Goal: Transaction & Acquisition: Purchase product/service

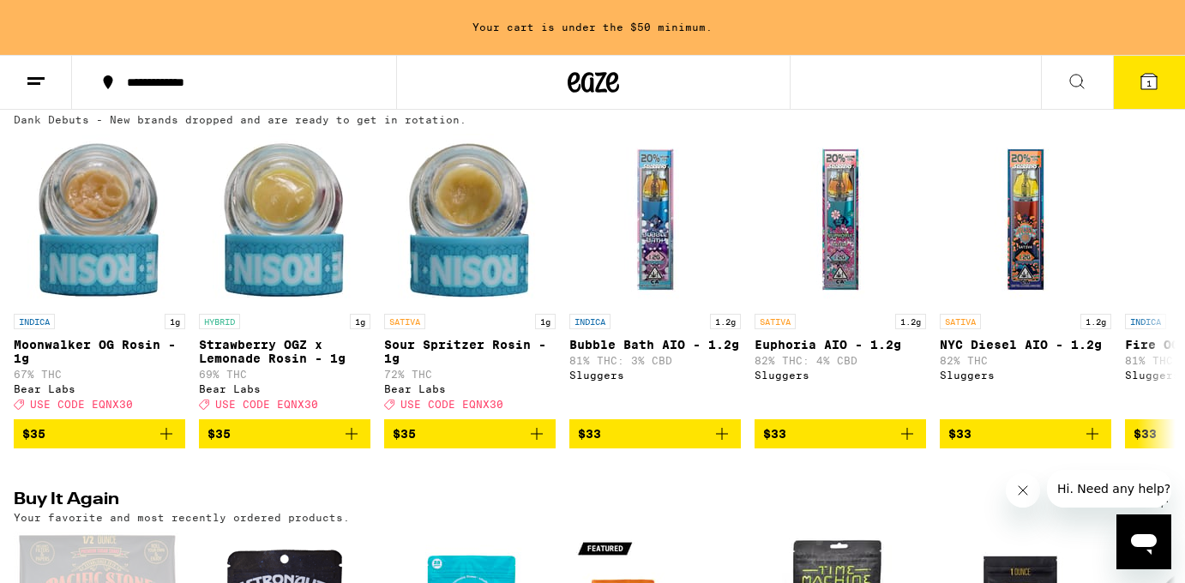
scroll to position [1780, 0]
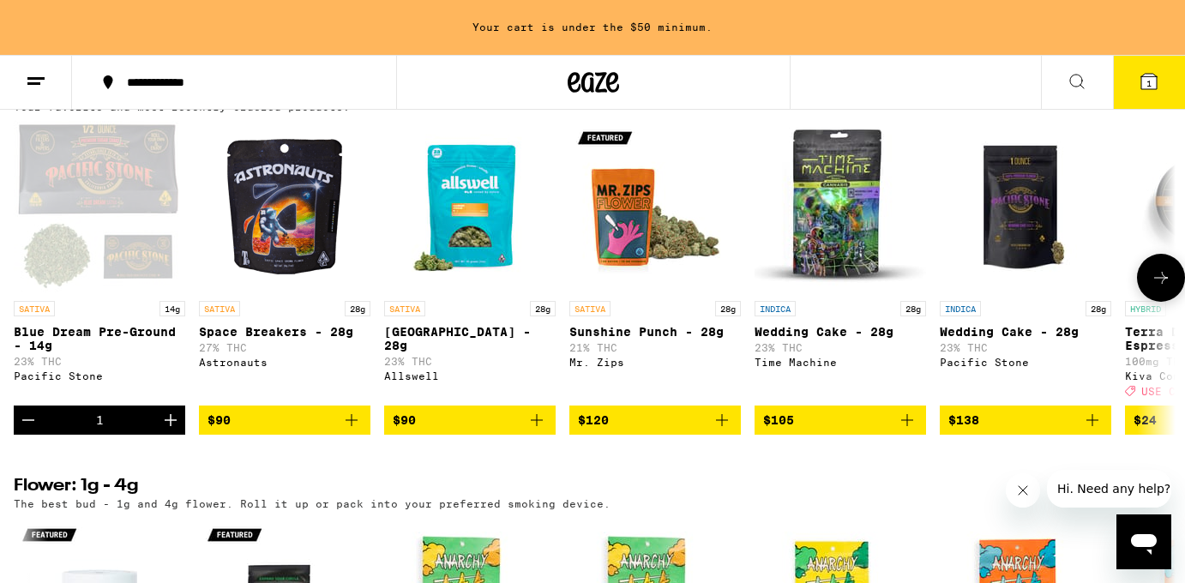
click at [36, 430] on icon "Decrement" at bounding box center [28, 420] width 21 height 21
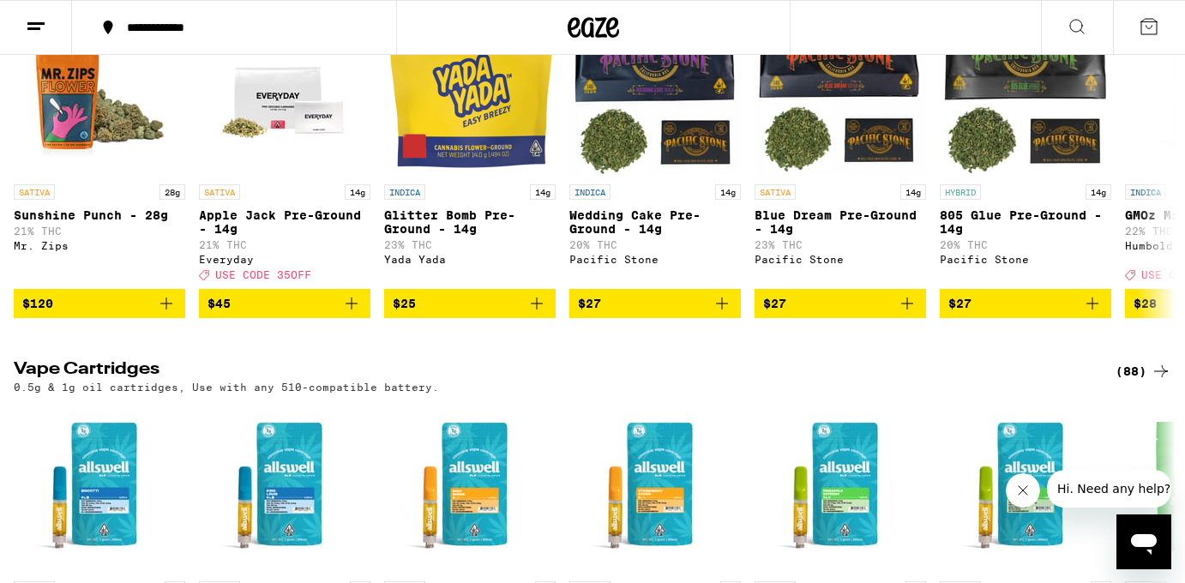
scroll to position [2607, 0]
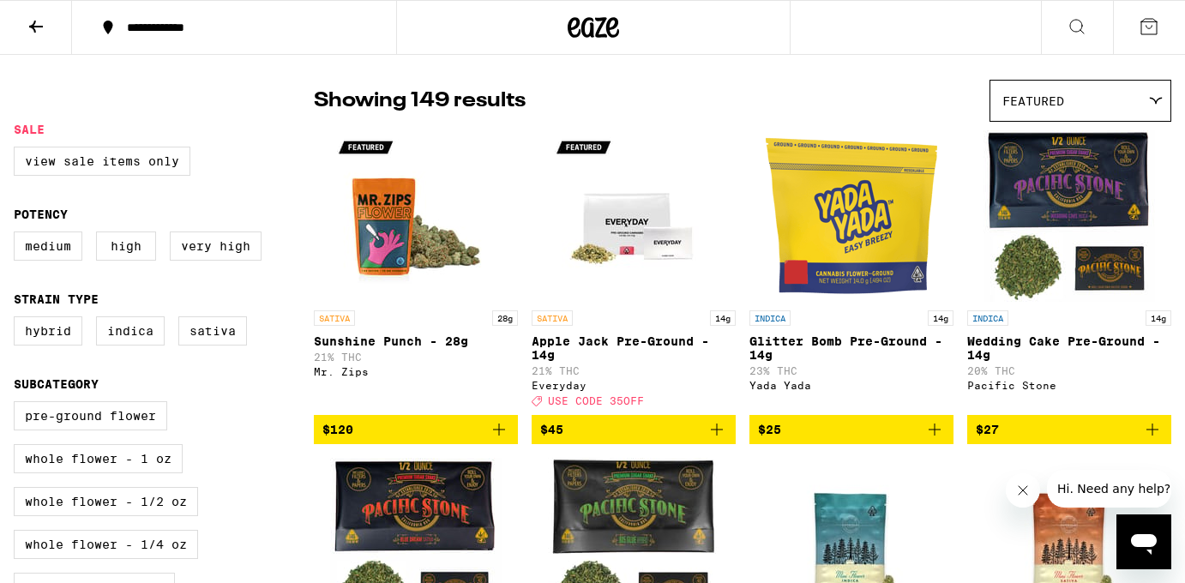
scroll to position [126, 0]
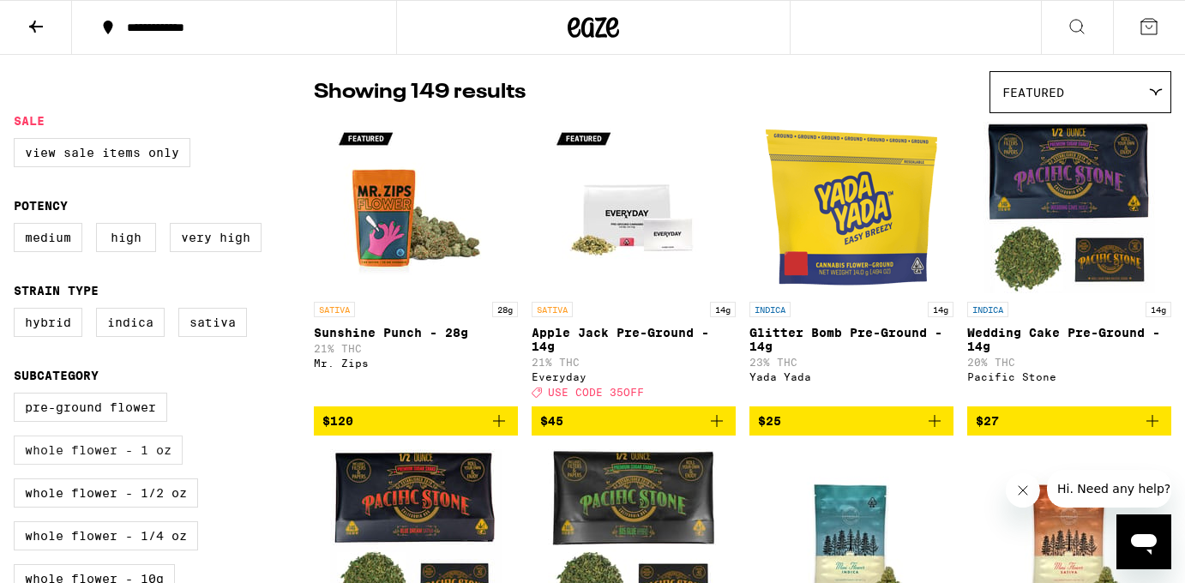
click at [137, 461] on label "Whole Flower - 1 oz" at bounding box center [98, 449] width 169 height 29
click at [18, 396] on input "Whole Flower - 1 oz" at bounding box center [17, 395] width 1 height 1
checkbox input "true"
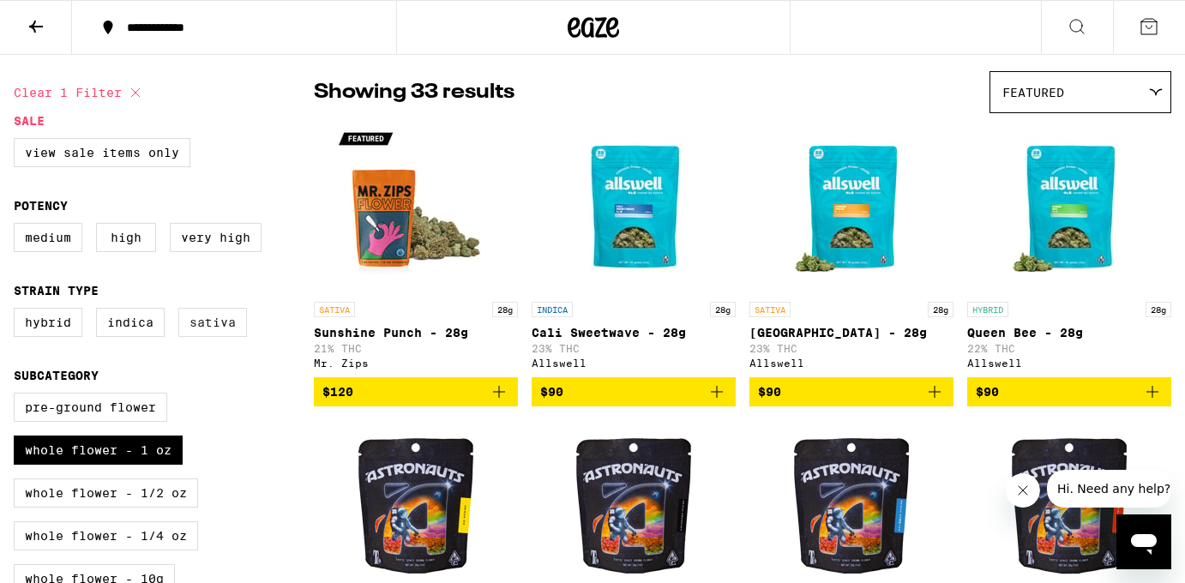
click at [224, 330] on label "Sativa" at bounding box center [212, 322] width 69 height 29
click at [18, 311] on input "Sativa" at bounding box center [17, 310] width 1 height 1
checkbox input "true"
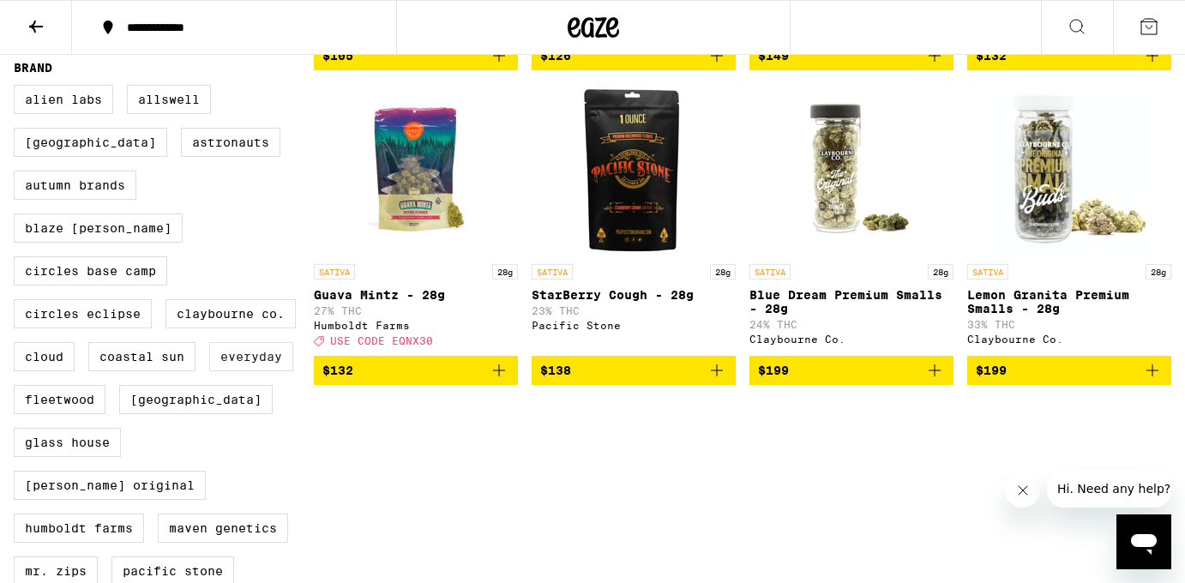
scroll to position [774, 0]
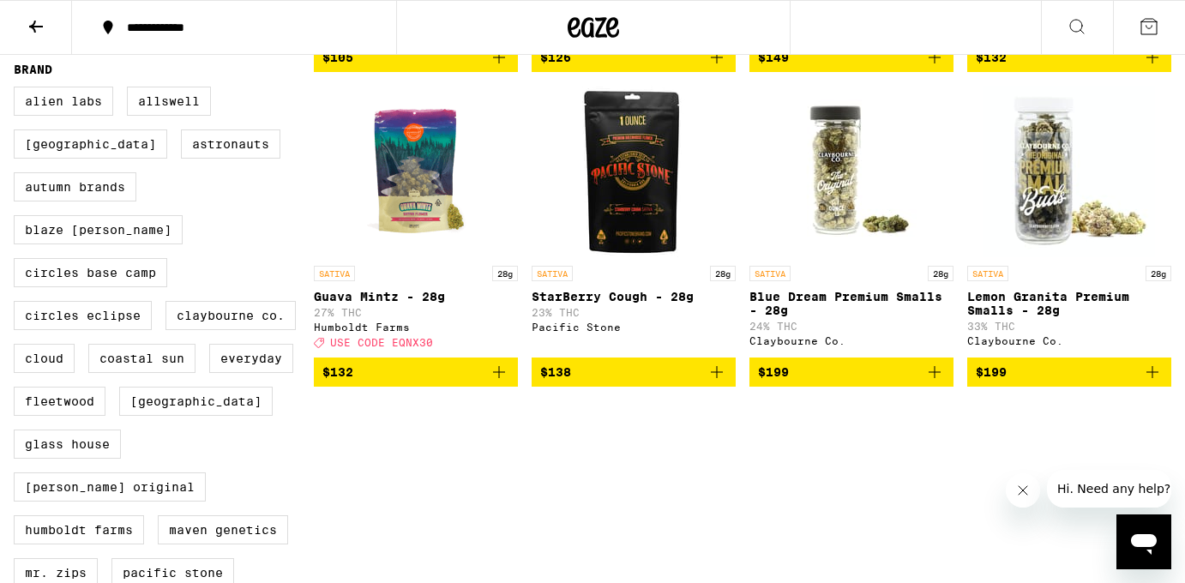
click at [404, 382] on span "$132" at bounding box center [415, 372] width 187 height 21
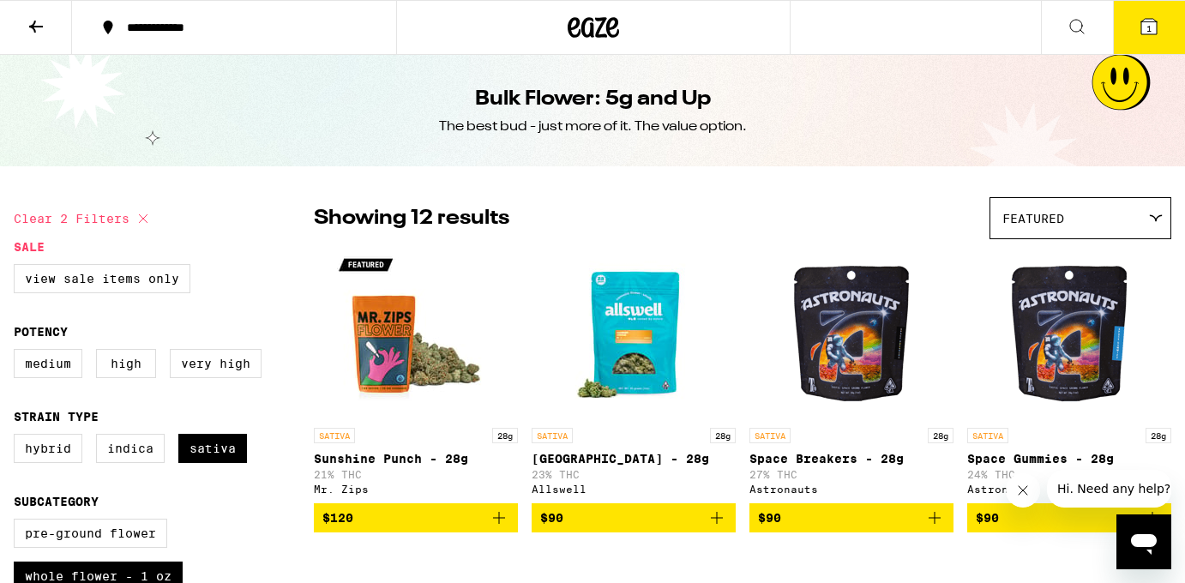
scroll to position [0, 0]
click at [1145, 35] on icon at bounding box center [1148, 26] width 21 height 21
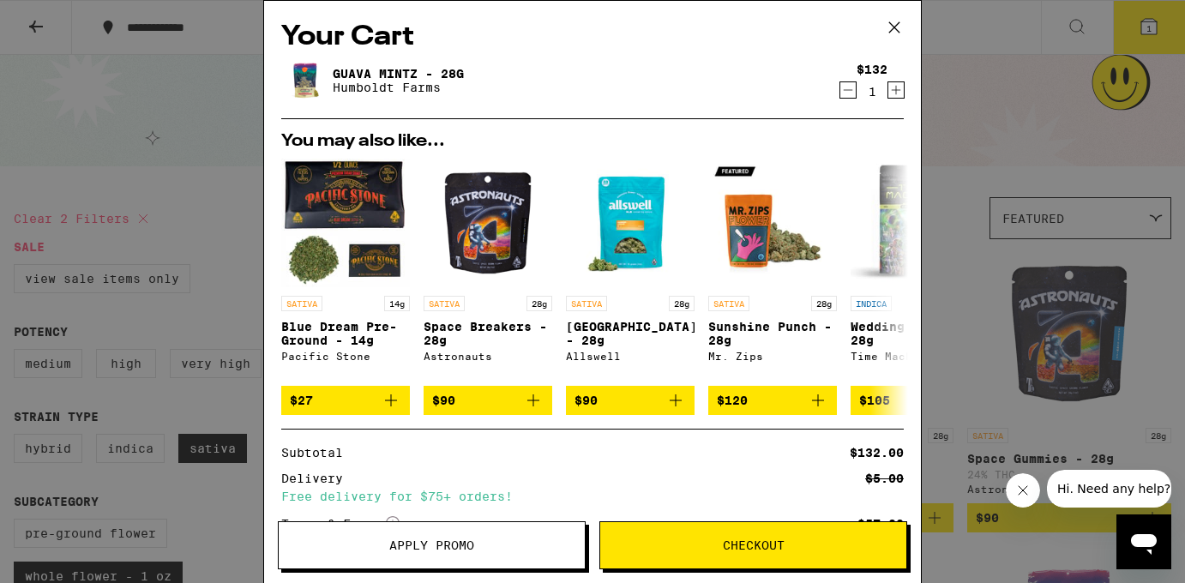
click at [459, 549] on span "Apply Promo" at bounding box center [431, 545] width 85 height 12
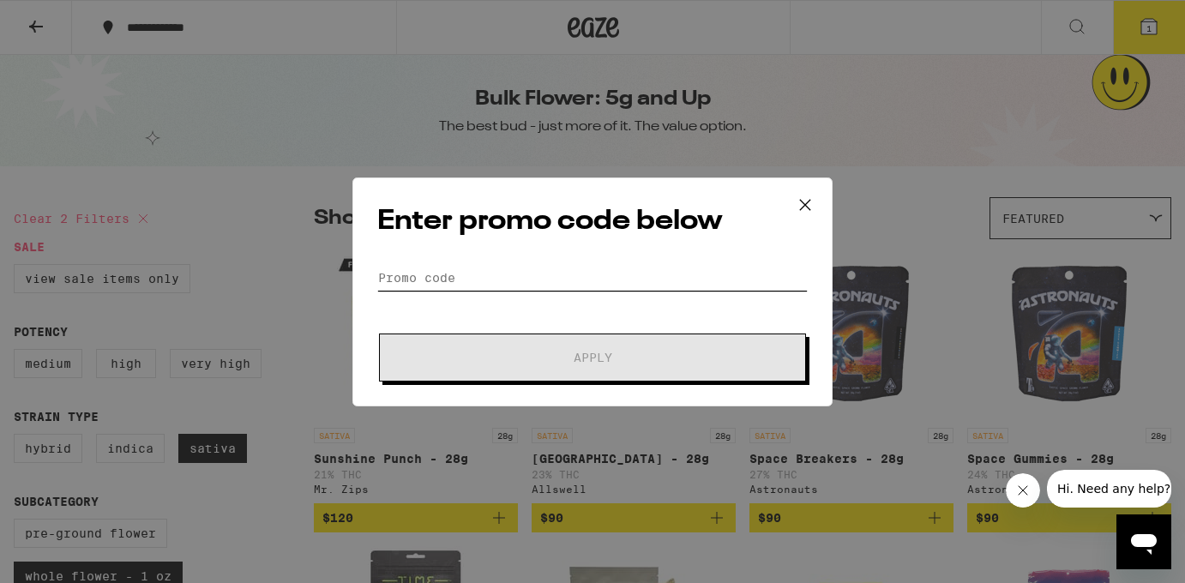
click at [458, 271] on input "Promo Code" at bounding box center [592, 278] width 430 height 26
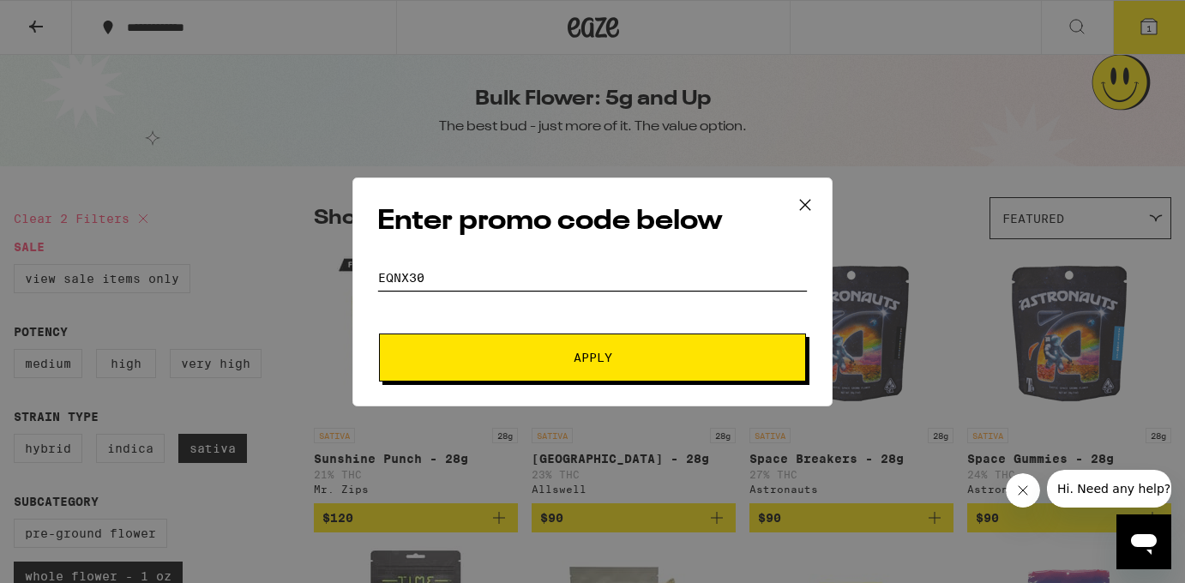
type input "eqnx30"
click at [519, 348] on button "Apply" at bounding box center [592, 357] width 427 height 48
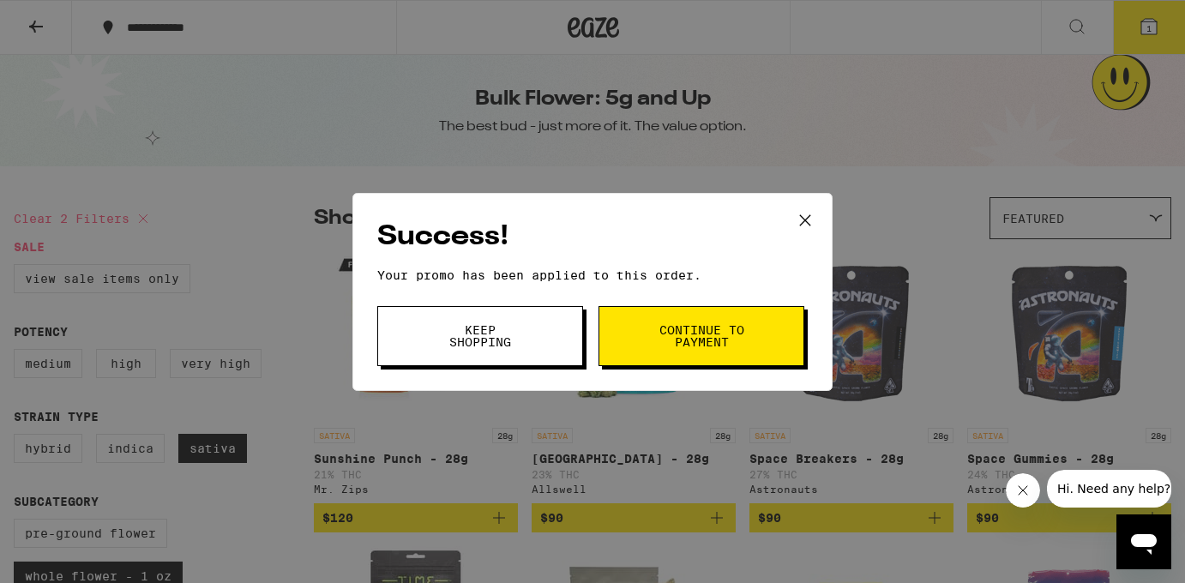
click at [699, 340] on span "Continue to payment" at bounding box center [700, 336] width 87 height 24
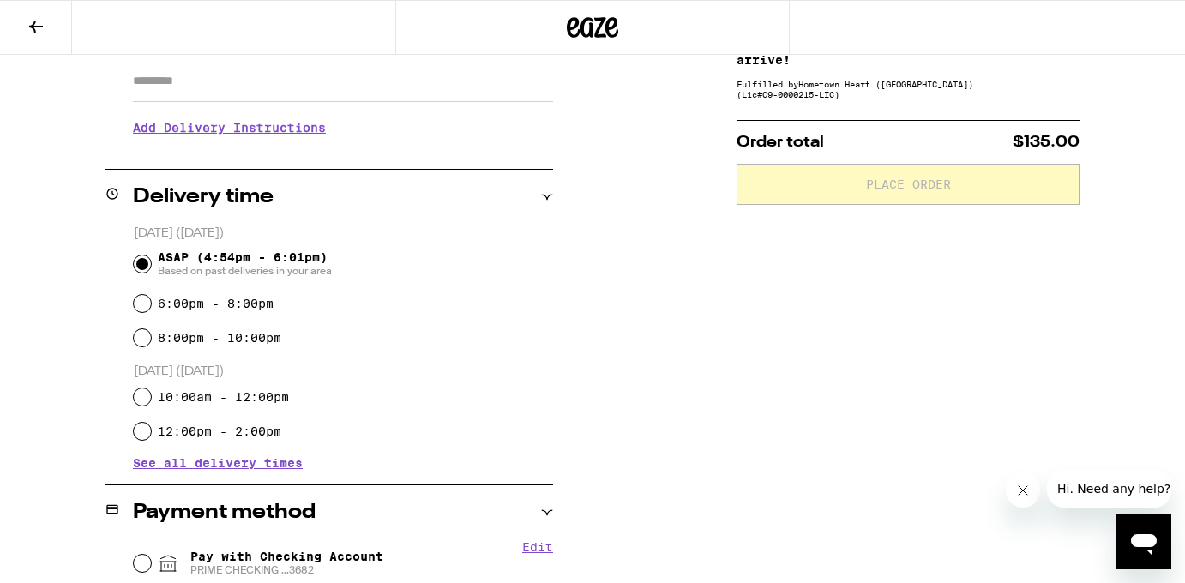
scroll to position [315, 0]
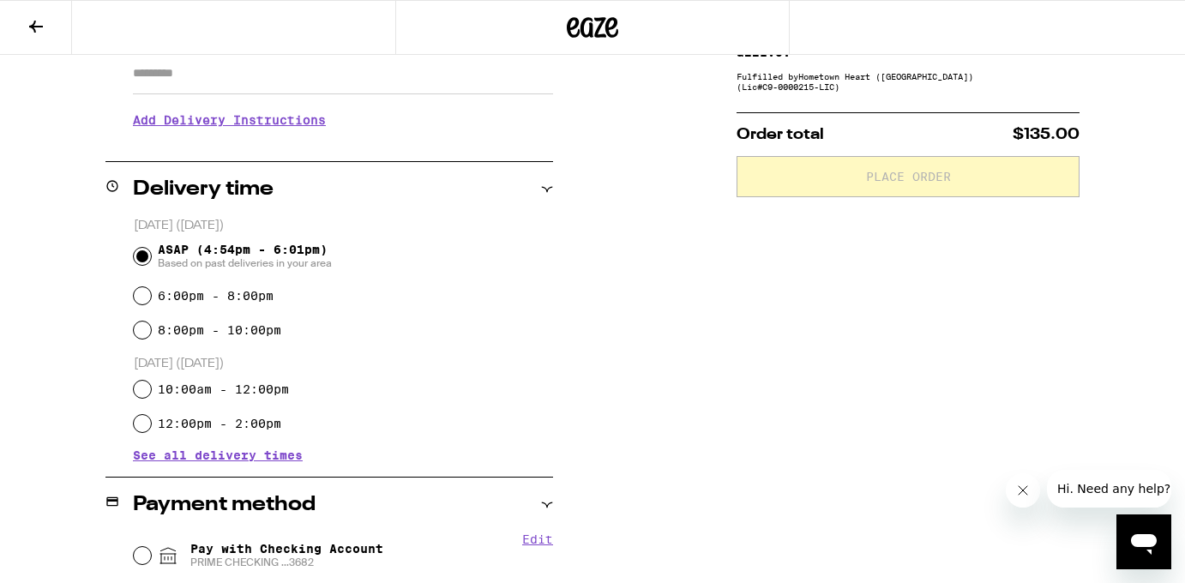
click at [147, 386] on input "10:00am - 12:00pm" at bounding box center [142, 389] width 17 height 17
radio input "true"
click at [147, 385] on input "10:00am - 12:00pm" at bounding box center [142, 389] width 17 height 17
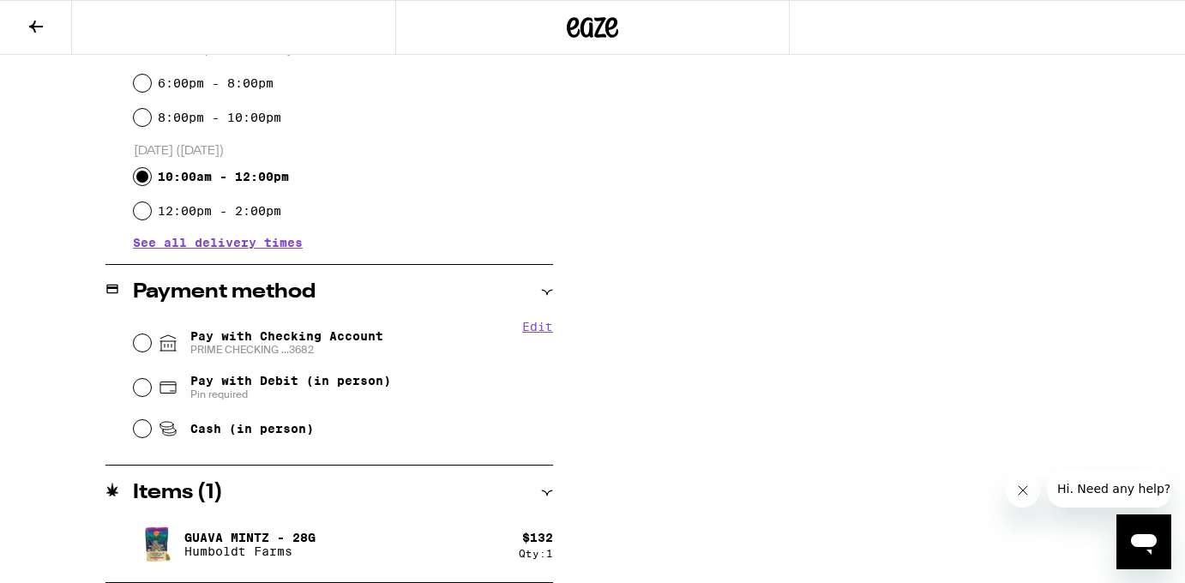
scroll to position [528, 0]
click at [146, 344] on input "Pay with Checking Account PRIME CHECKING ...3682" at bounding box center [142, 342] width 17 height 17
radio input "true"
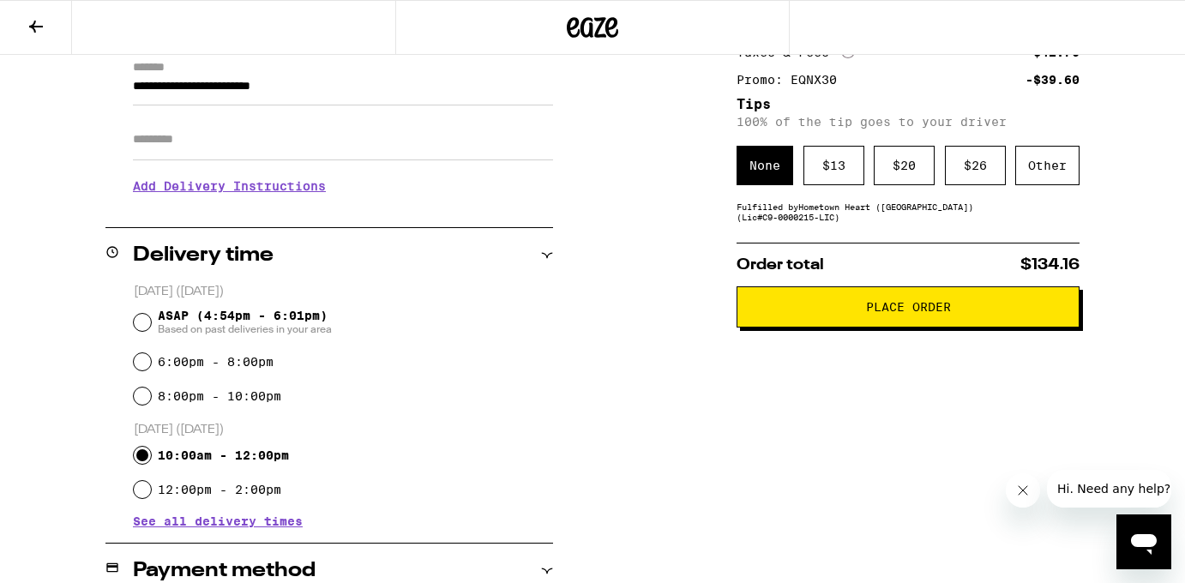
scroll to position [249, 0]
click at [910, 312] on span "Place Order" at bounding box center [908, 307] width 85 height 12
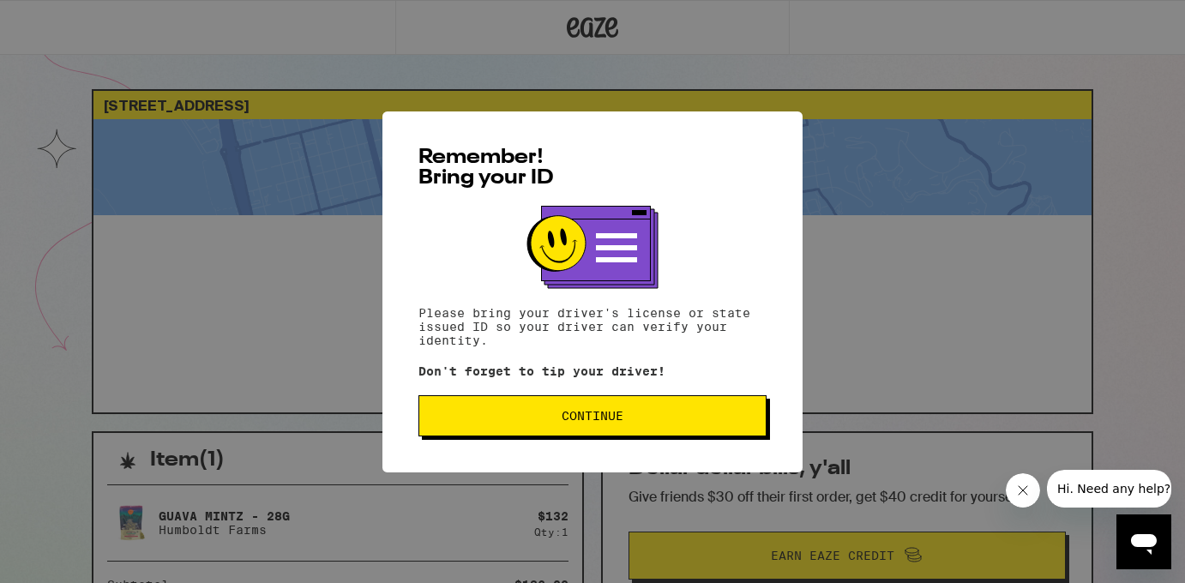
click at [602, 405] on button "Continue" at bounding box center [592, 415] width 348 height 41
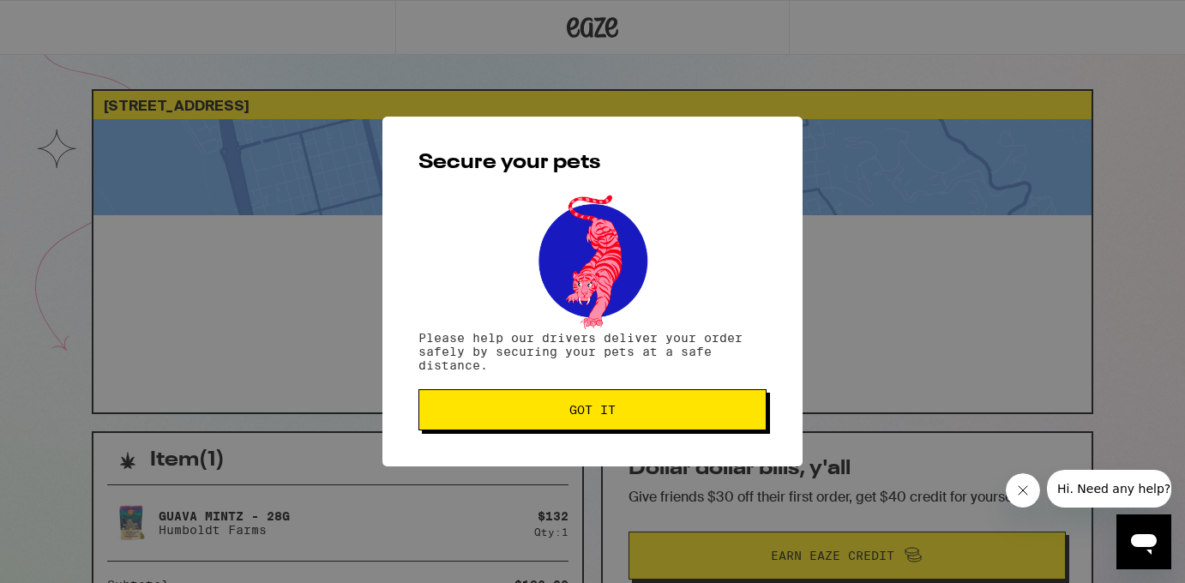
click at [602, 405] on span "Got it" at bounding box center [592, 410] width 46 height 12
